Goal: Information Seeking & Learning: Find specific page/section

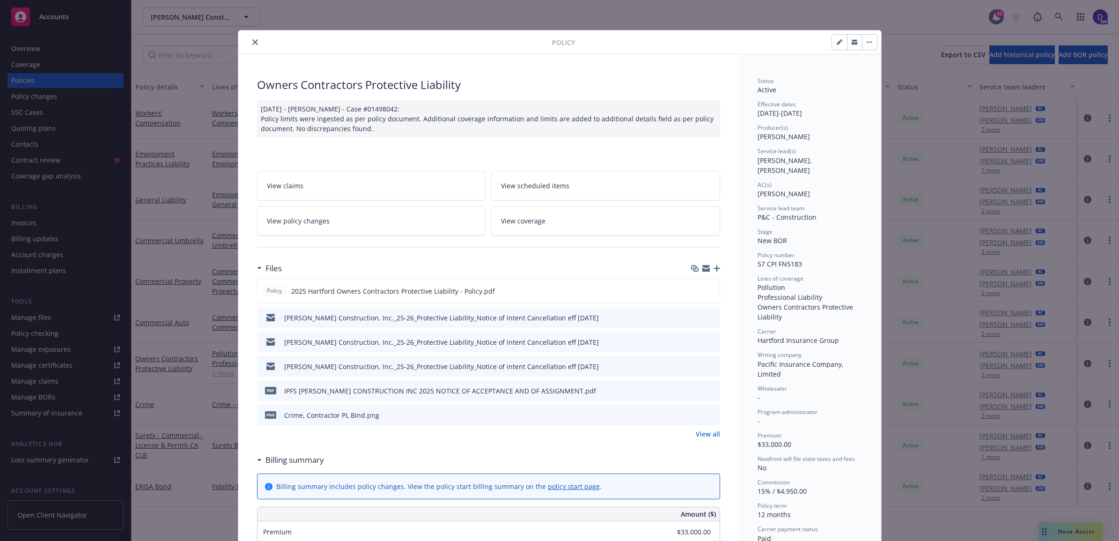
click at [254, 38] on button "close" at bounding box center [255, 42] width 11 height 11
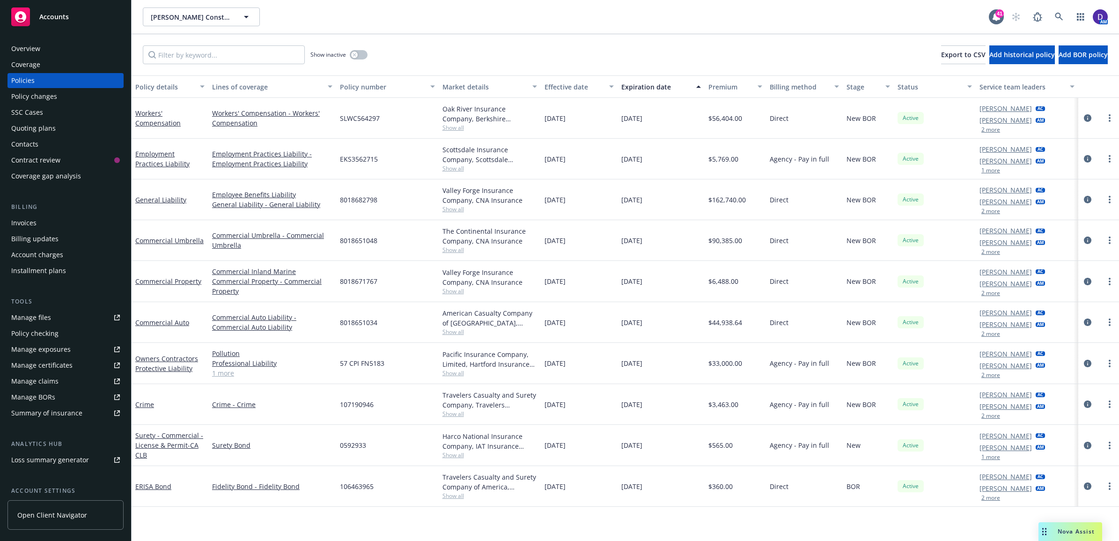
click at [251, 43] on div "Show inactive Export to CSV Add historical policy Add BOR policy" at bounding box center [626, 54] width 988 height 41
click at [1060, 15] on link at bounding box center [1059, 16] width 19 height 19
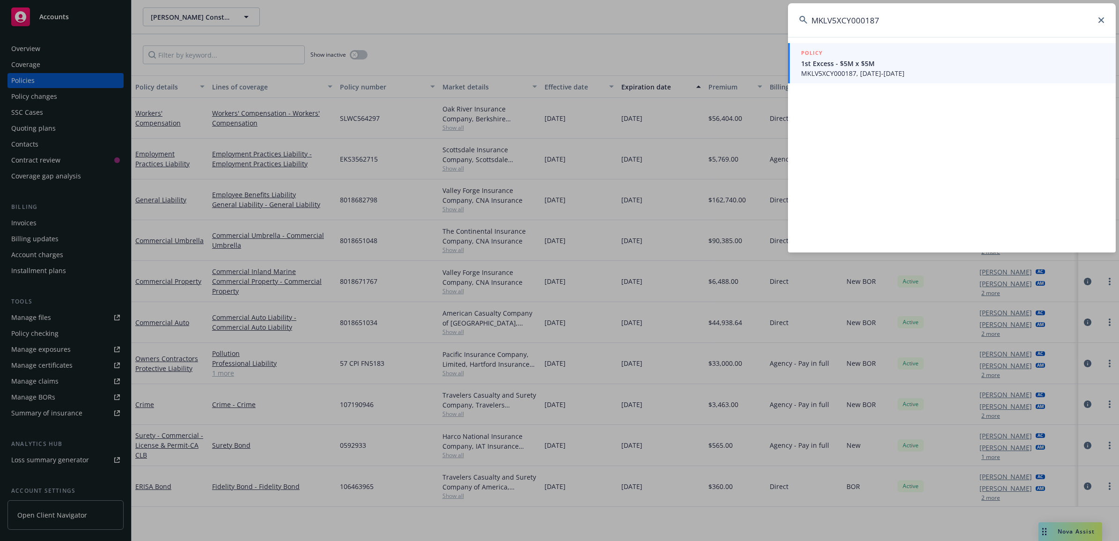
type input "MKLV5XCY000187"
click at [850, 64] on span "1st Excess - $5M x $5M" at bounding box center [952, 64] width 303 height 10
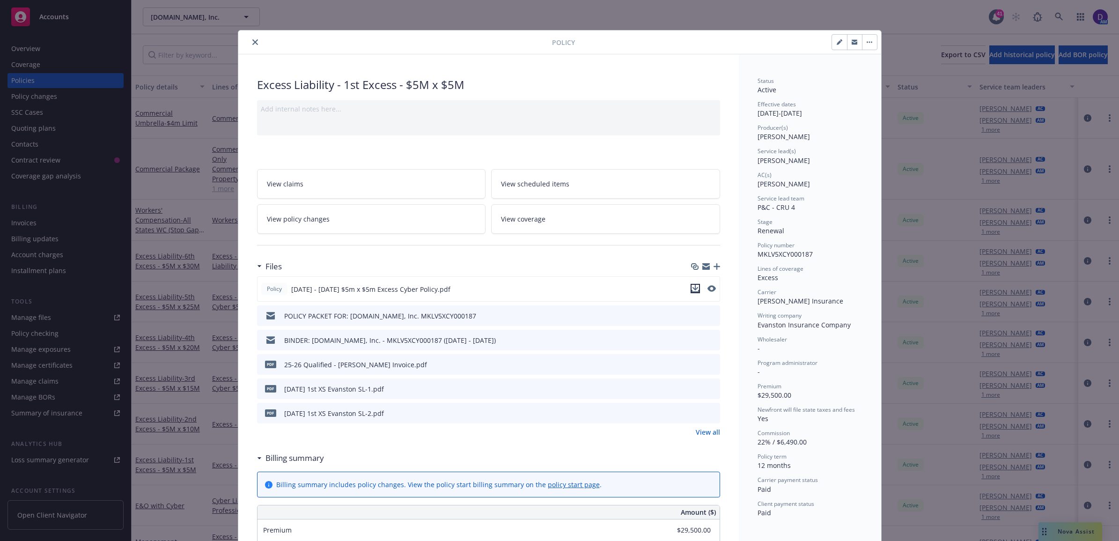
click at [692, 288] on icon "download file" at bounding box center [695, 288] width 7 height 7
click at [252, 42] on icon "close" at bounding box center [255, 42] width 6 height 6
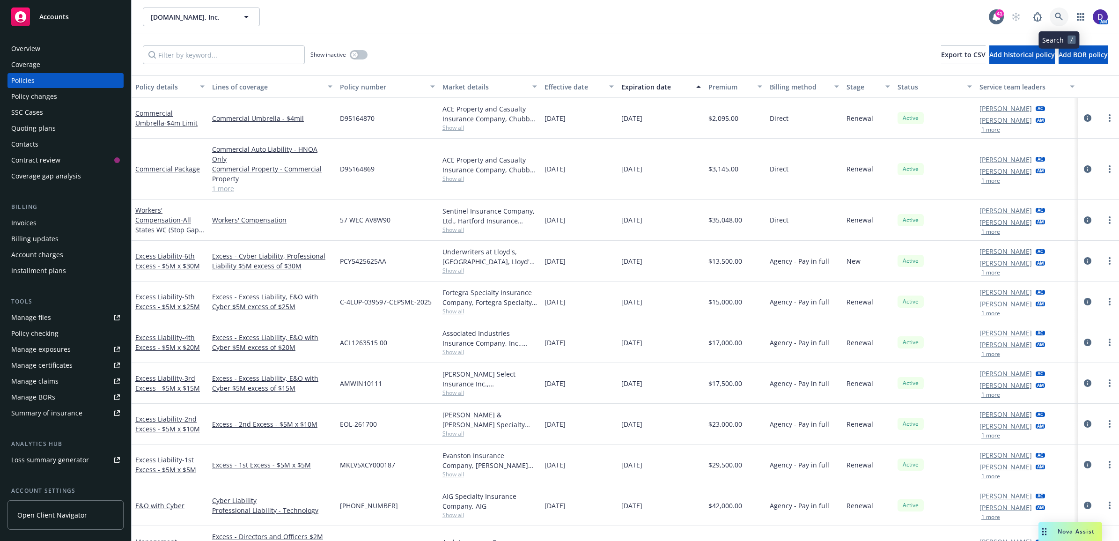
click at [1063, 10] on link at bounding box center [1059, 16] width 19 height 19
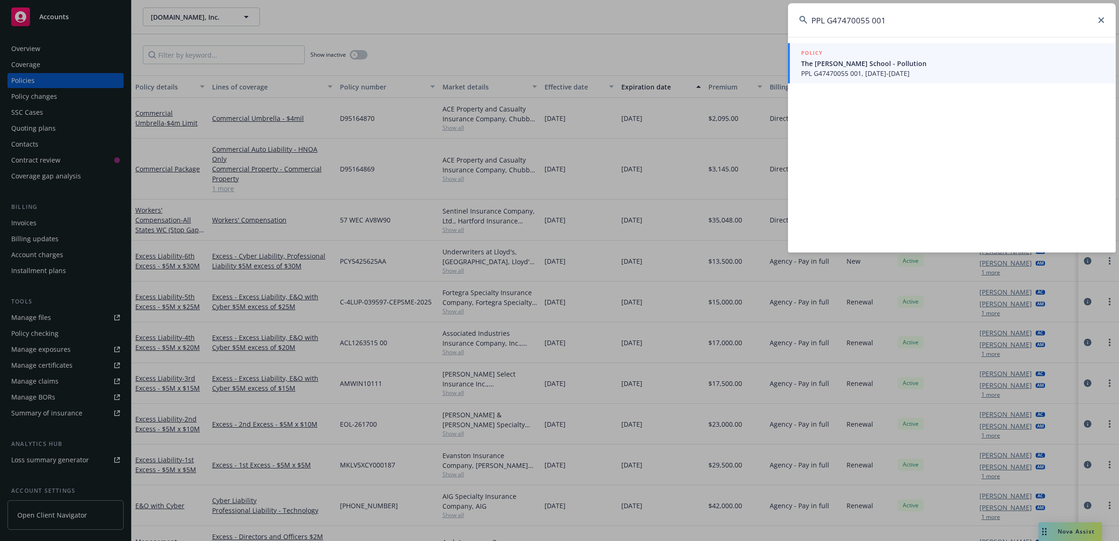
type input "PPL G47470055 001"
click at [863, 78] on span "PPL G47470055 001, 06/01/2024-06/01/2026" at bounding box center [952, 73] width 303 height 10
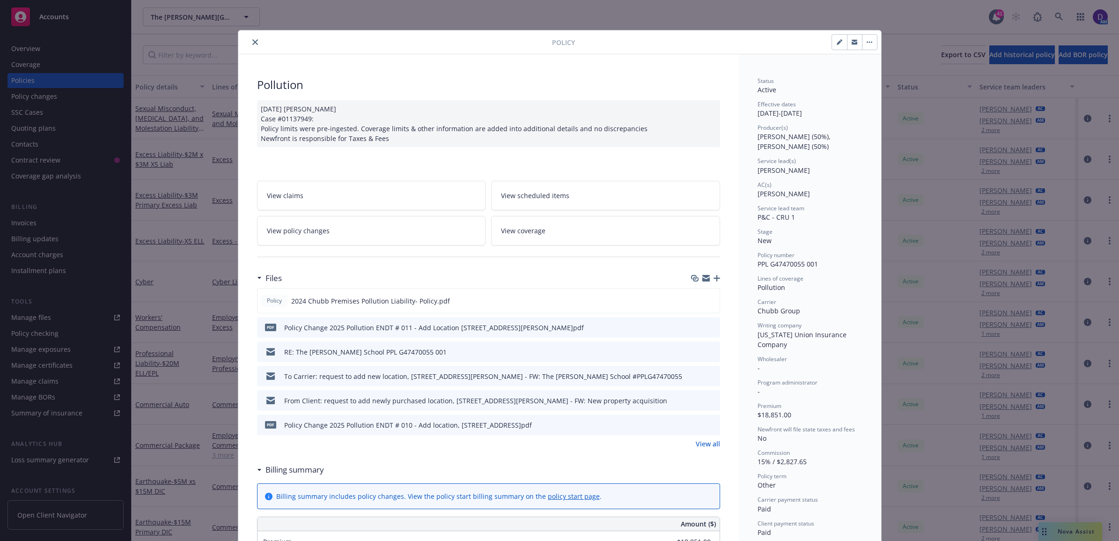
click at [252, 43] on icon "close" at bounding box center [255, 42] width 6 height 6
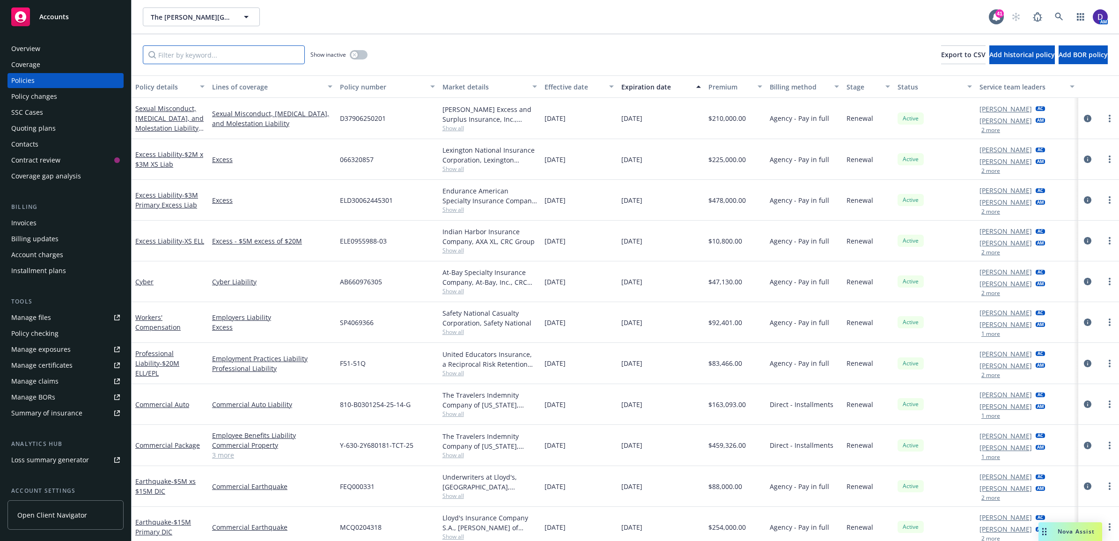
click at [257, 52] on input "Filter by keyword..." at bounding box center [224, 54] width 162 height 19
paste input "PPL G47470055 001"
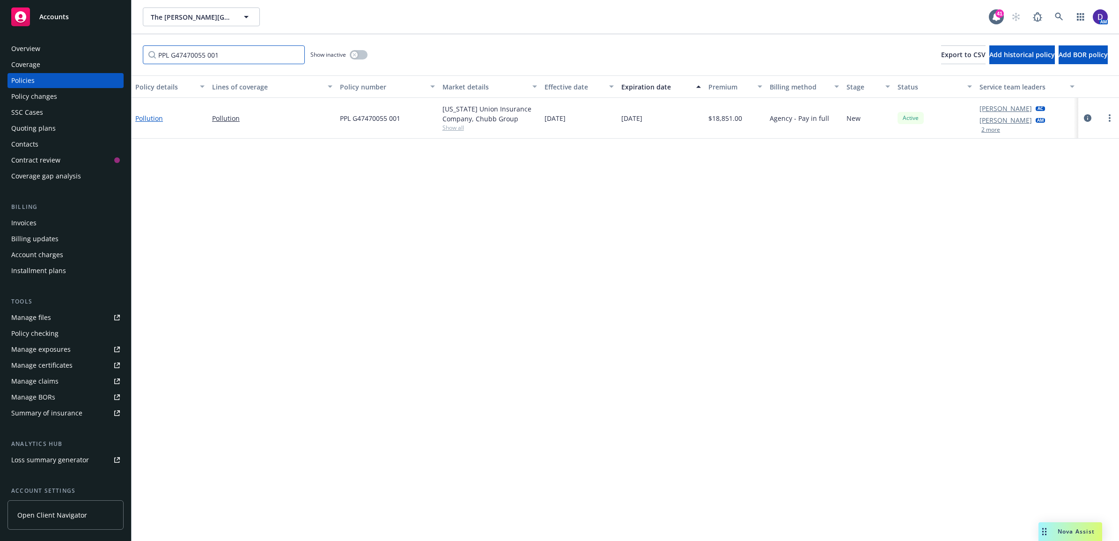
type input "PPL G47470055 001"
click at [143, 118] on link "Pollution" at bounding box center [149, 118] width 28 height 9
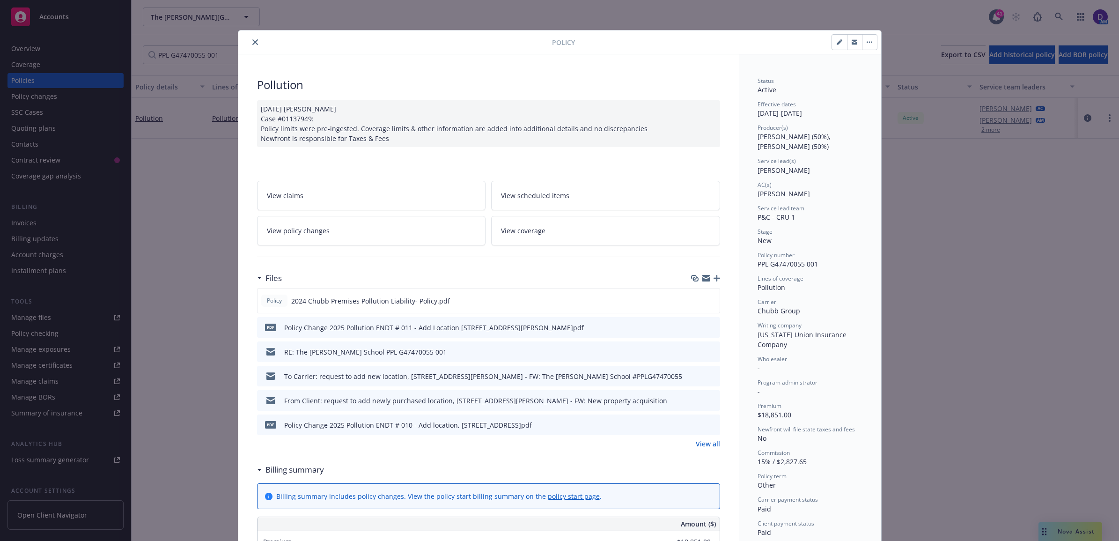
scroll to position [59, 0]
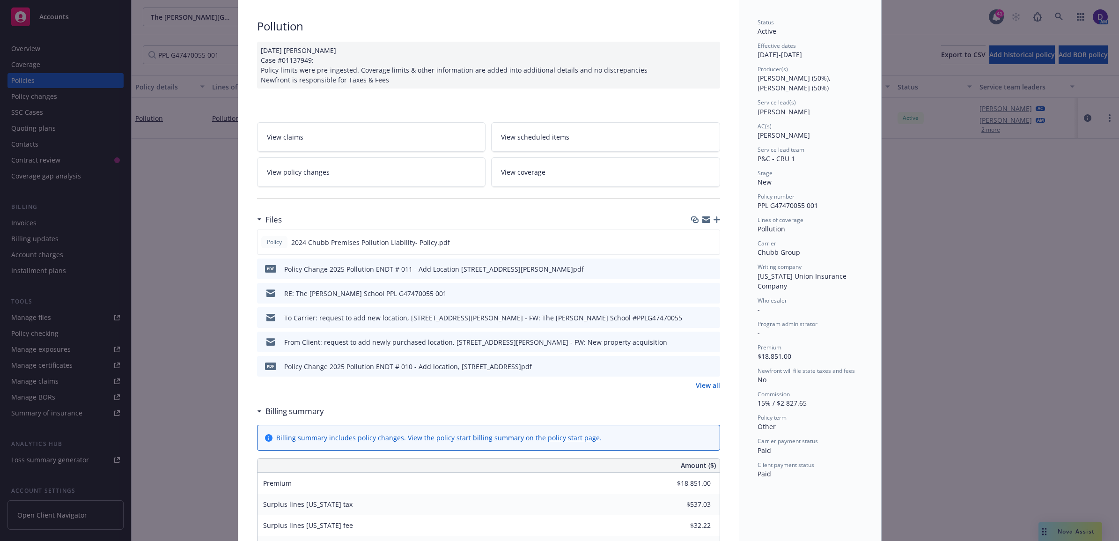
click at [705, 387] on link "View all" at bounding box center [708, 385] width 24 height 10
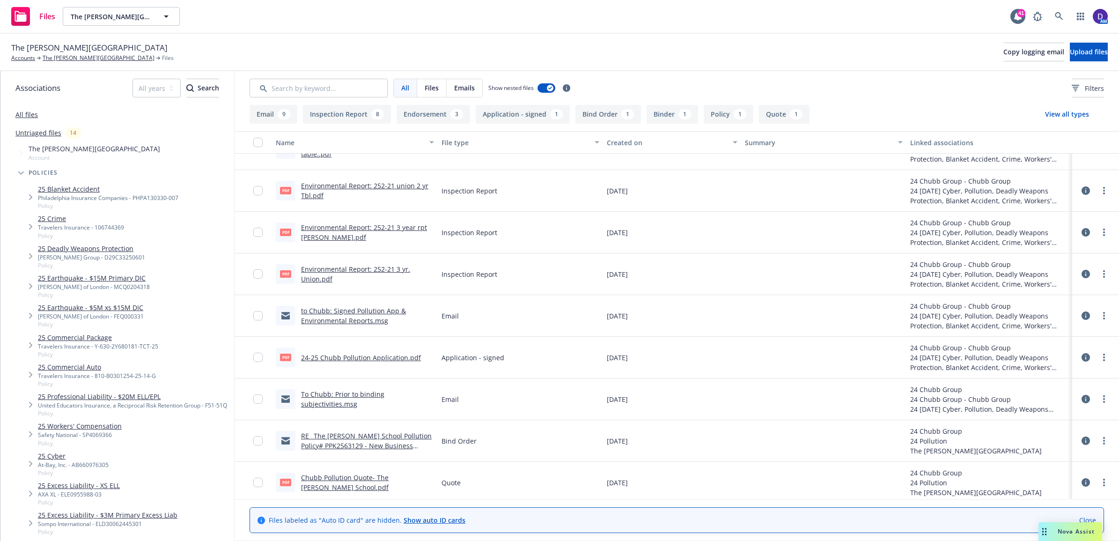
scroll to position [691, 0]
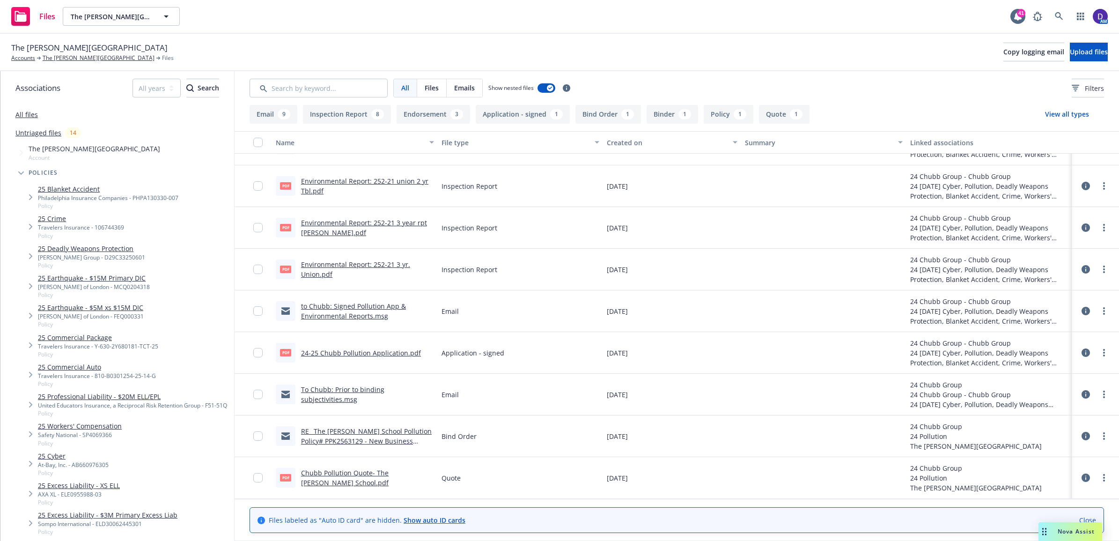
click at [324, 400] on link "To Chubb: Prior to binding subjectivities.msg" at bounding box center [342, 394] width 83 height 19
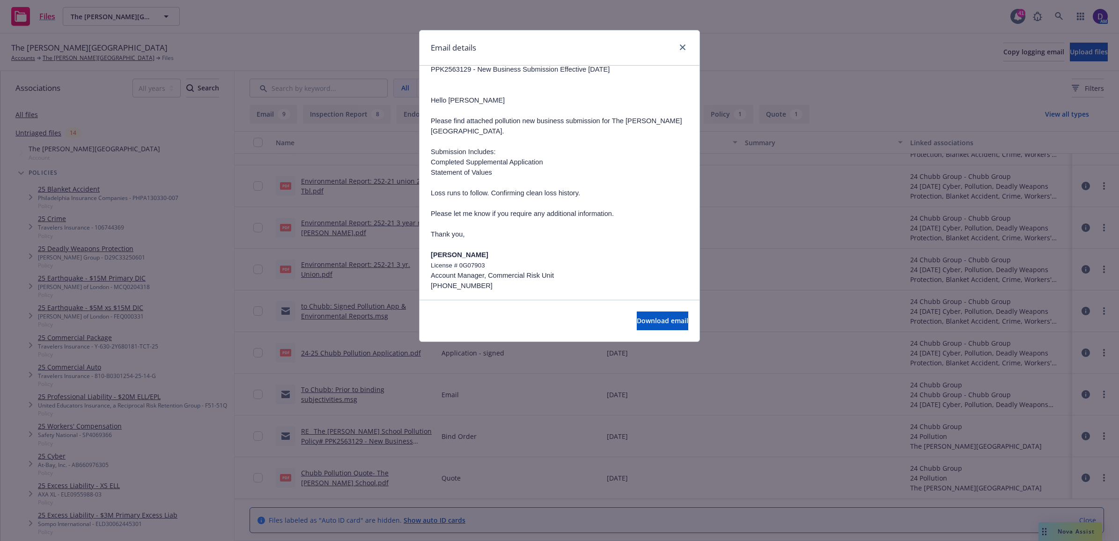
scroll to position [3629, 0]
click at [687, 45] on link "close" at bounding box center [682, 47] width 11 height 11
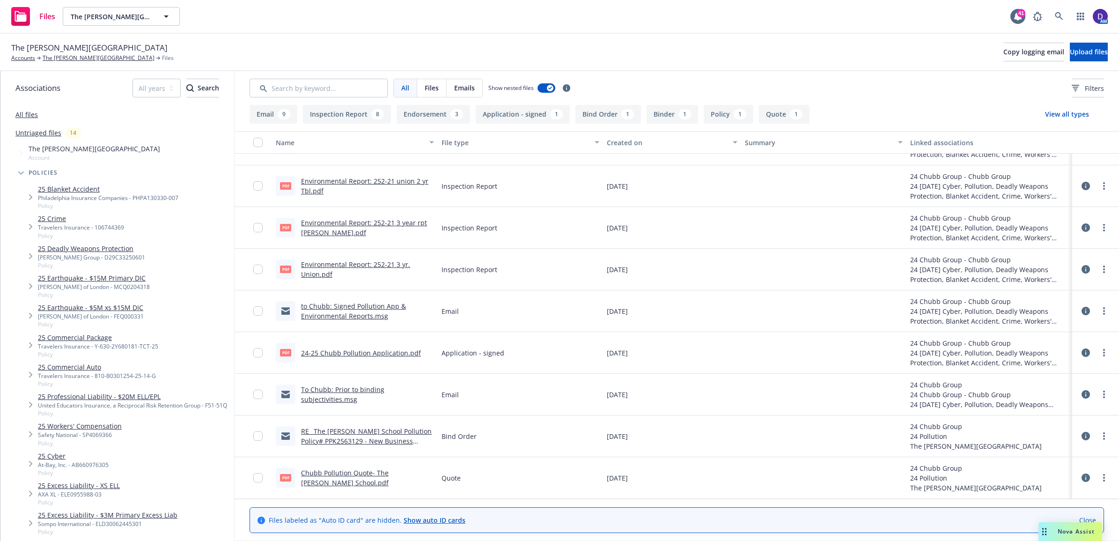
click at [333, 472] on link "Chubb Pollution Quote- The Harker School.pdf" at bounding box center [345, 477] width 88 height 19
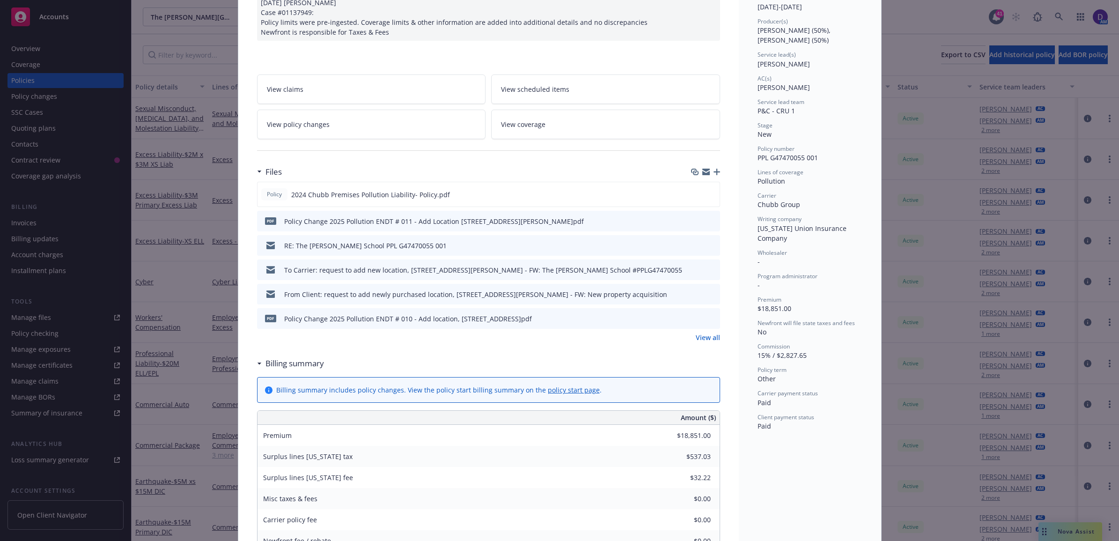
scroll to position [73, 0]
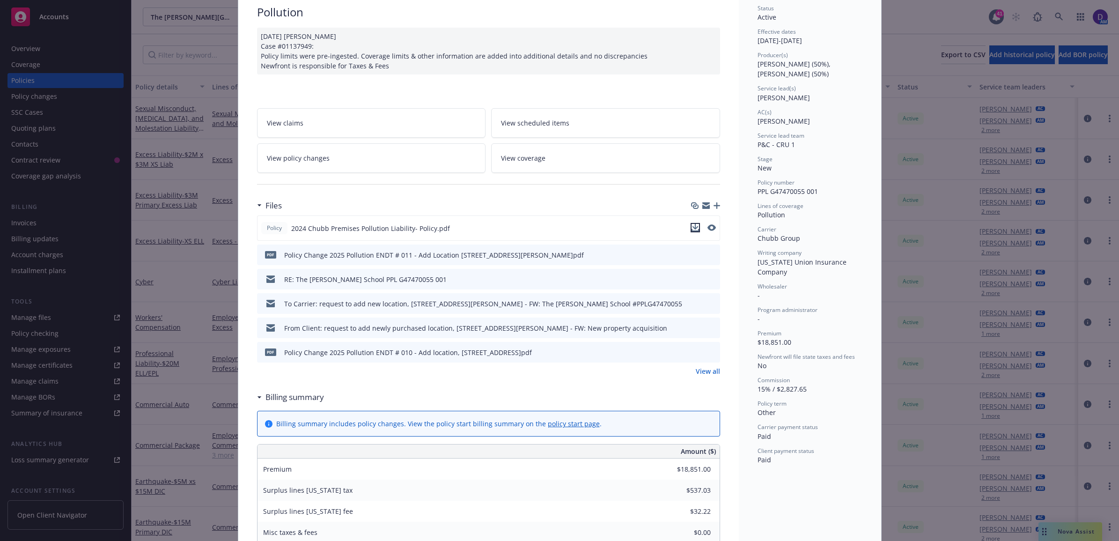
click at [692, 228] on icon "download file" at bounding box center [695, 227] width 6 height 6
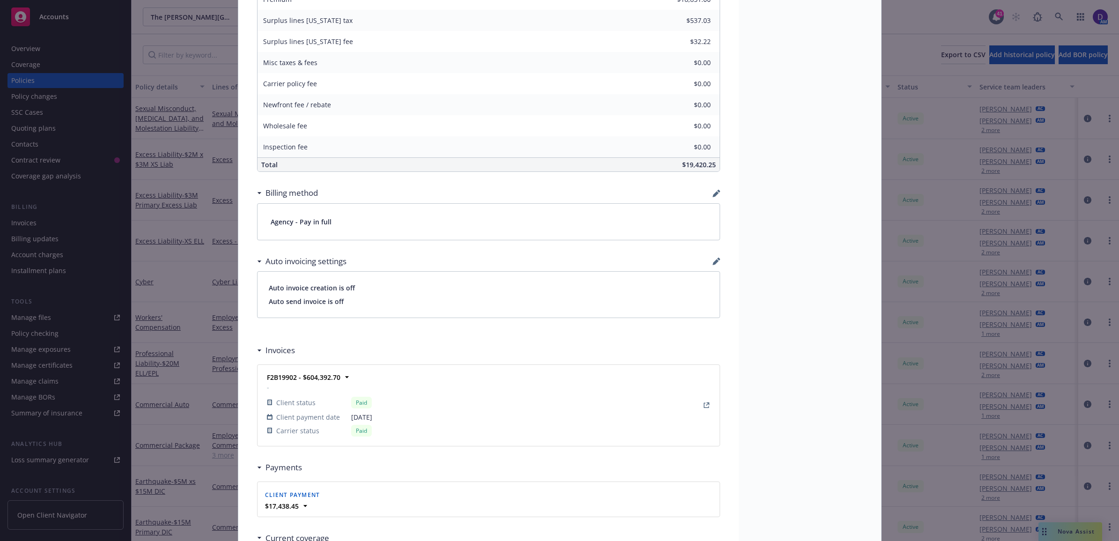
scroll to position [658, 0]
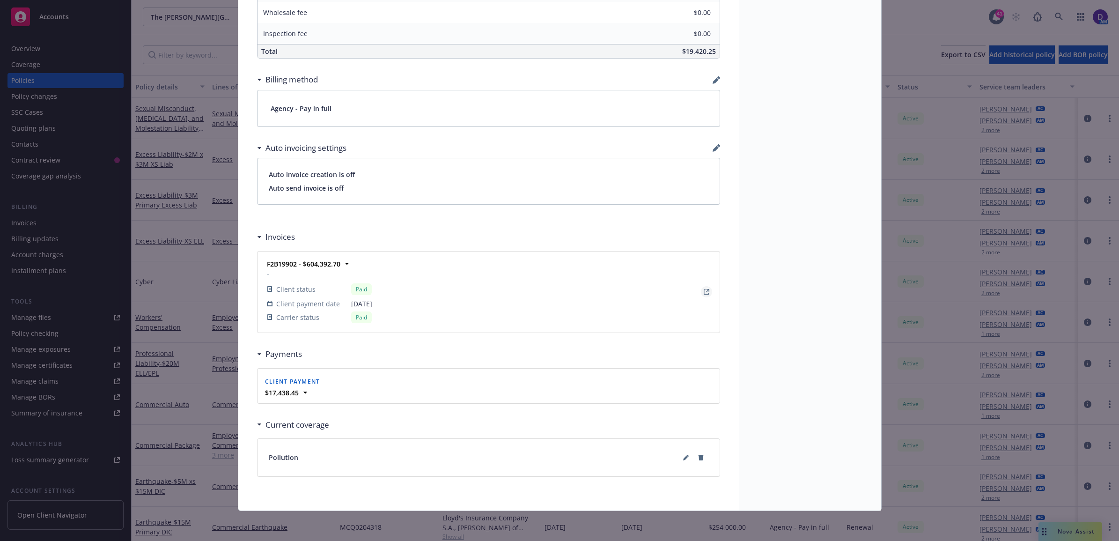
click at [704, 291] on icon "View Invoice" at bounding box center [707, 292] width 6 height 6
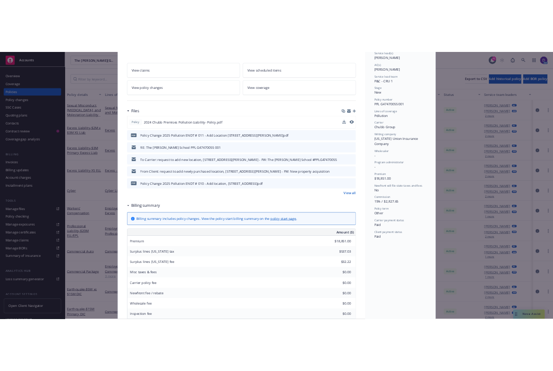
scroll to position [14, 0]
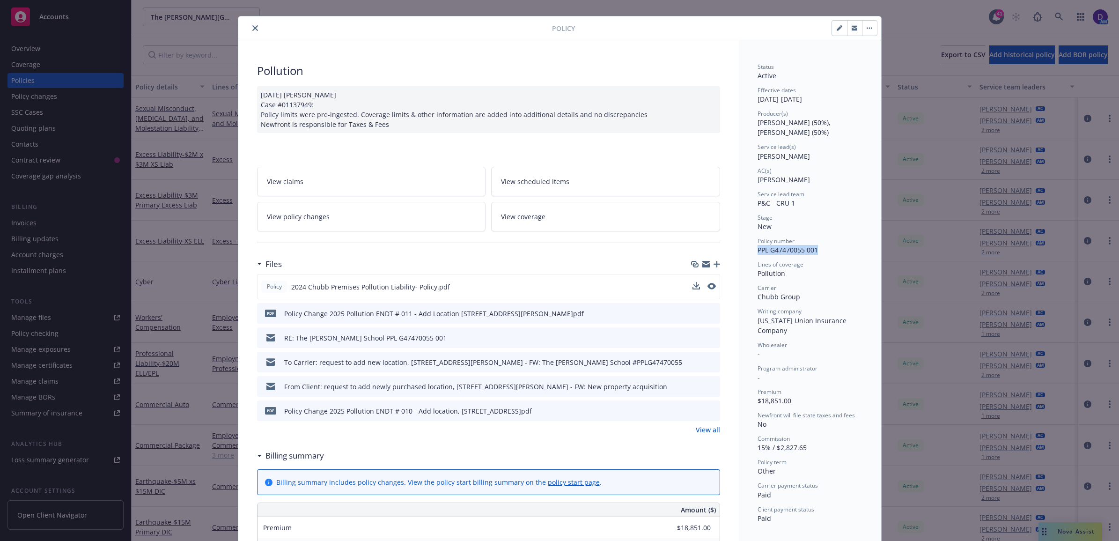
drag, startPoint x: 834, startPoint y: 247, endPoint x: 749, endPoint y: 255, distance: 85.1
copy span "PPL G47470055 001"
